Goal: Register for event/course

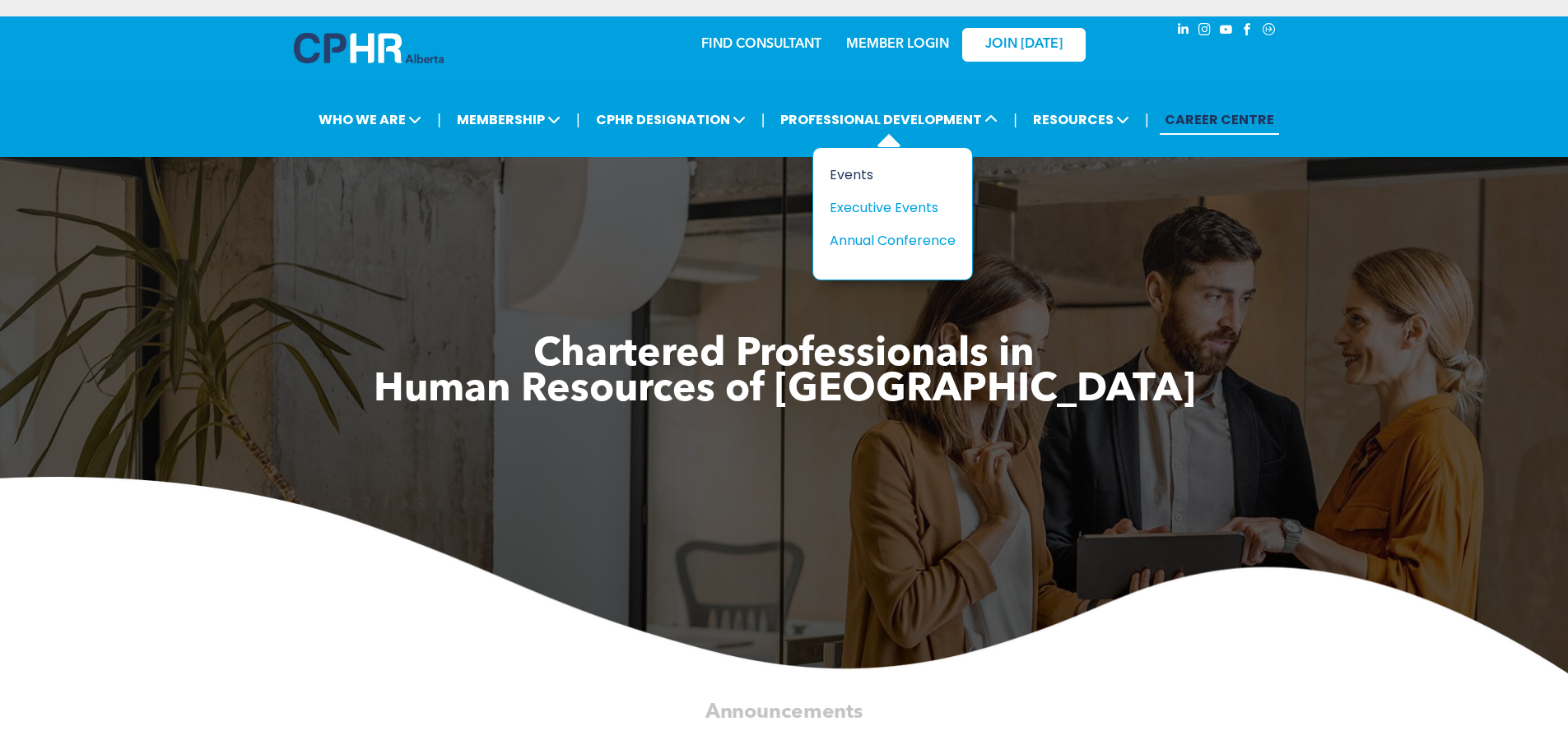
click at [865, 164] on div "Events" at bounding box center [886, 174] width 114 height 20
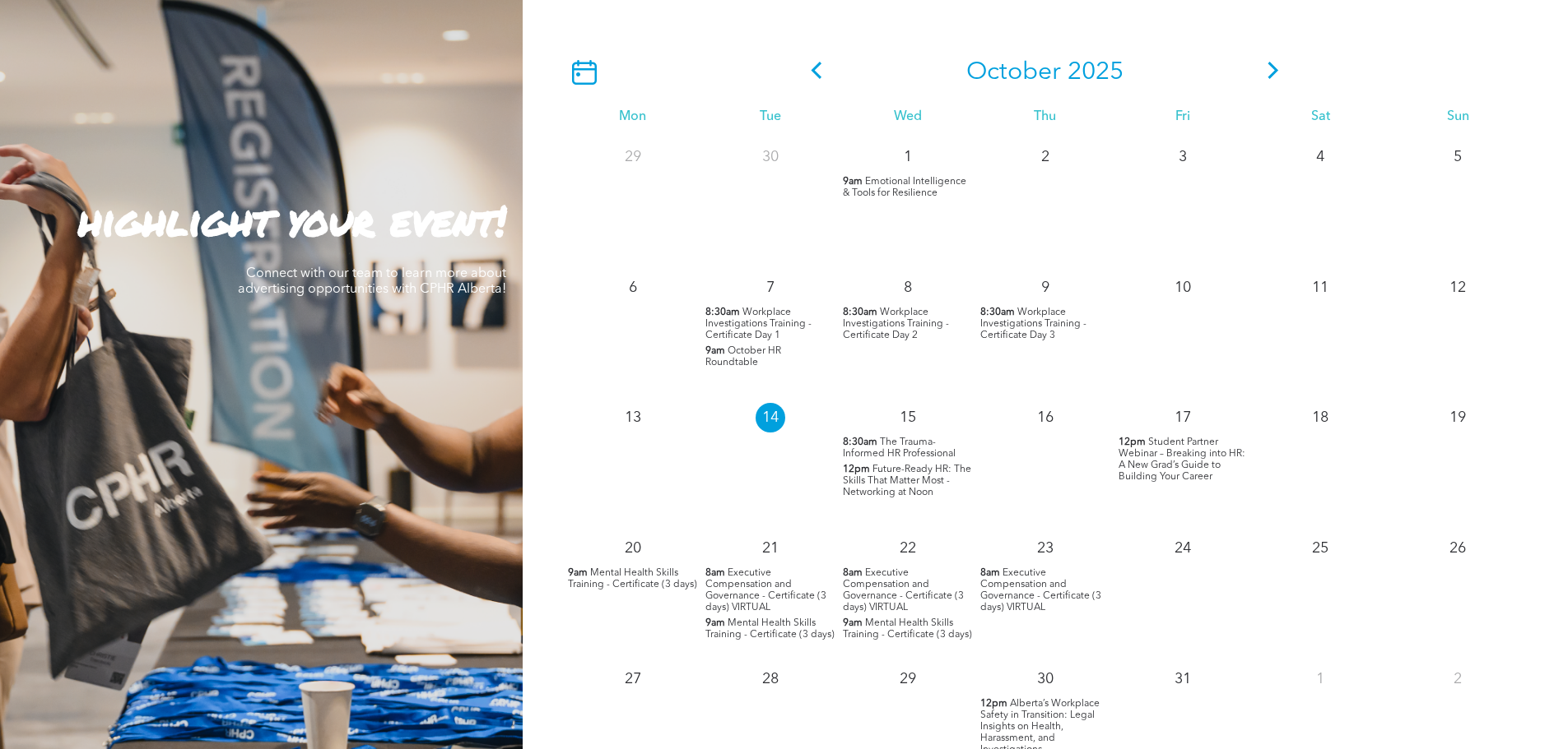
scroll to position [1563, 0]
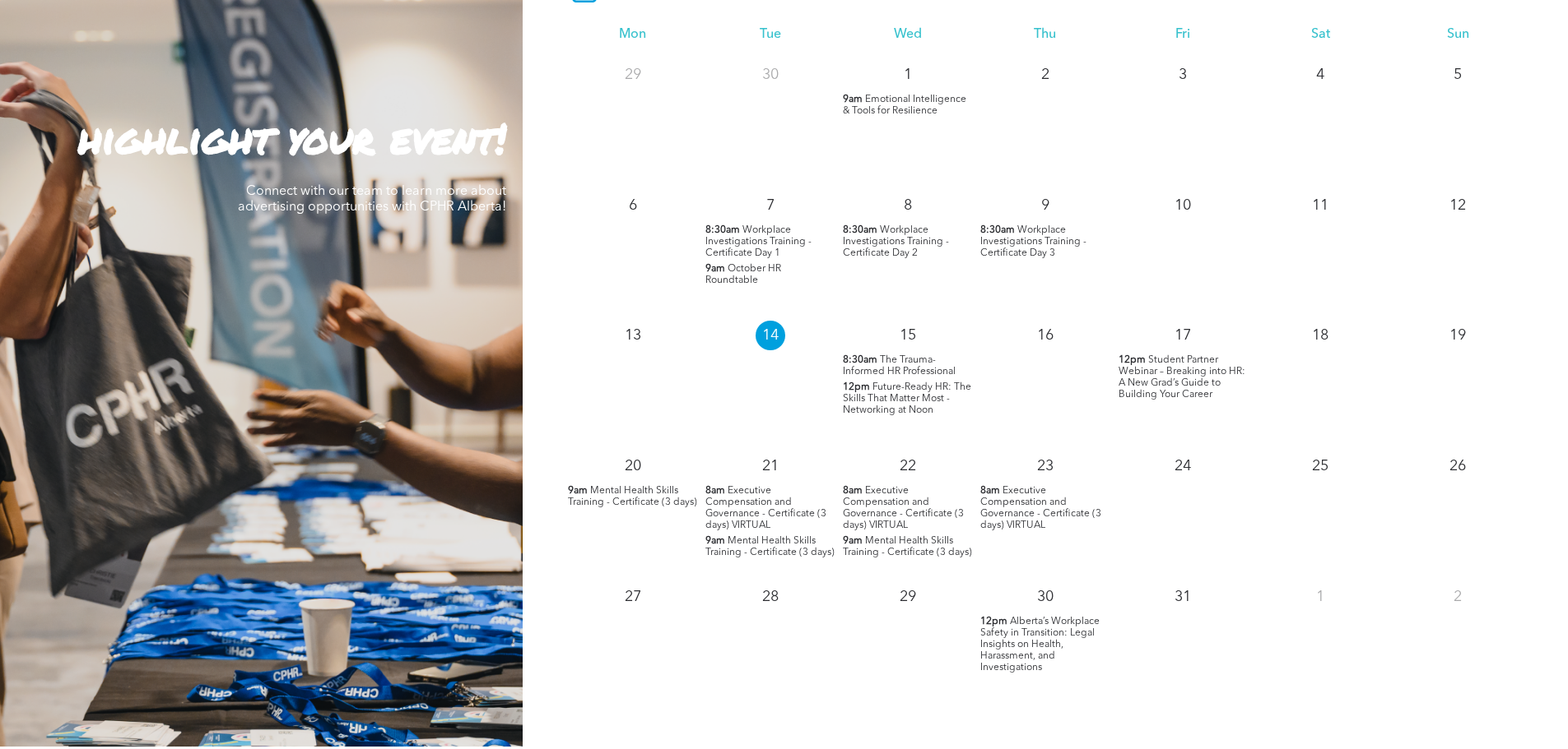
click at [736, 486] on span "Executive Compensation and Governance - Certificate (3 days) VIRTUAL" at bounding box center [766, 508] width 121 height 45
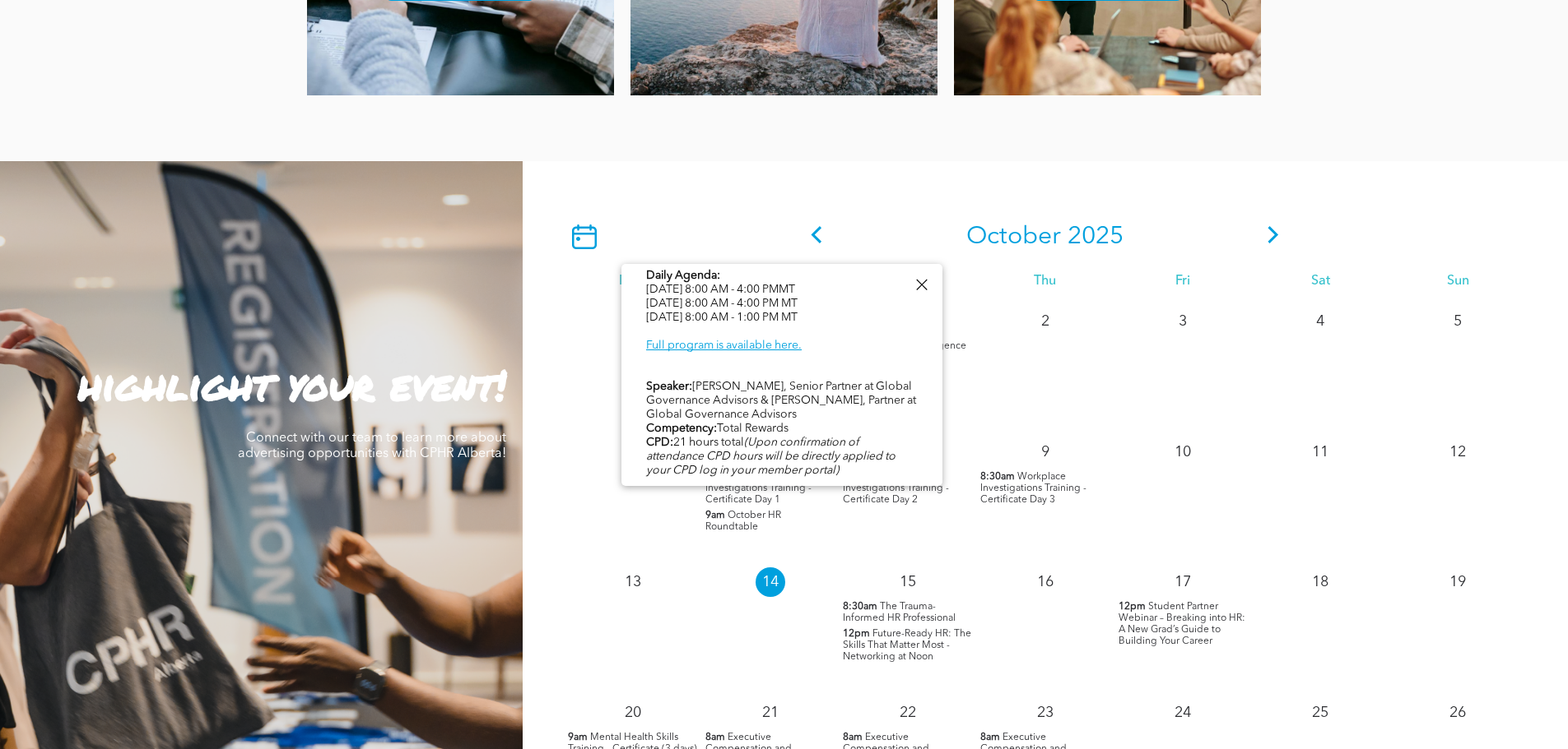
scroll to position [814, 0]
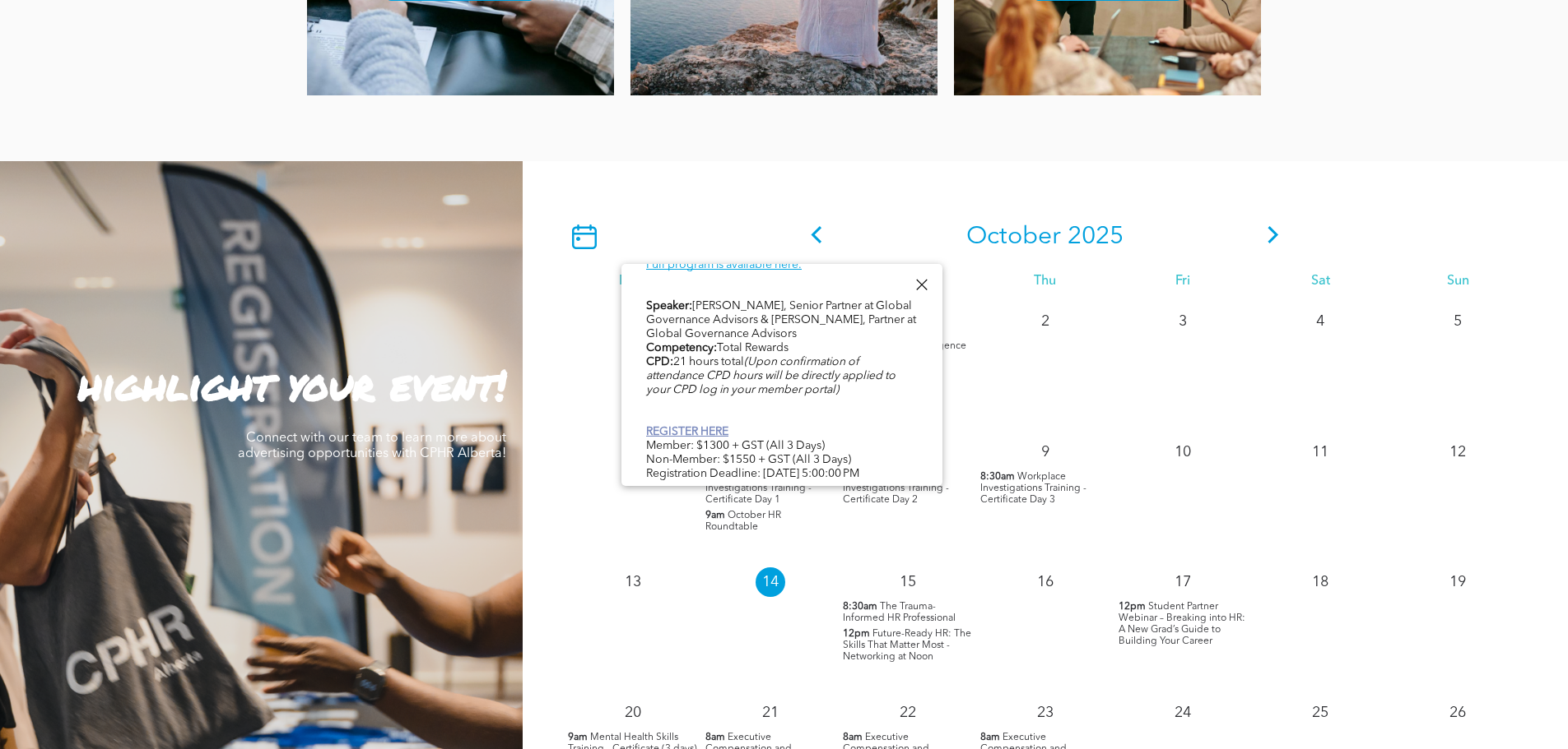
click at [688, 426] on link "REGISTER HERE" at bounding box center [687, 432] width 83 height 12
